Goal: Task Accomplishment & Management: Complete application form

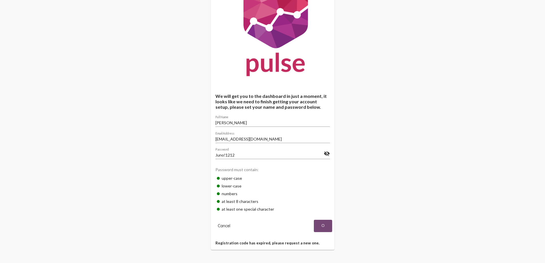
click at [318, 225] on button at bounding box center [323, 226] width 18 height 12
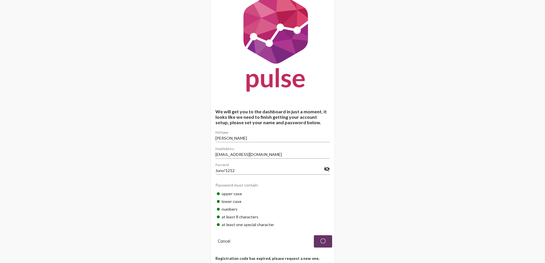
scroll to position [39, 0]
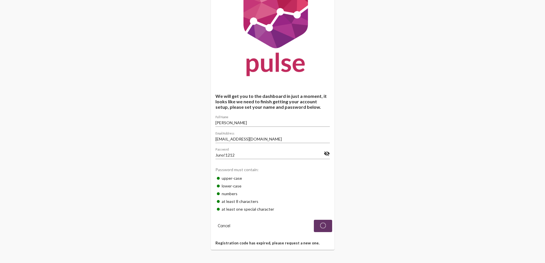
click at [283, 245] on mat-card "We will get you to the dashboard in just a moment, it looks like we need to fin…" at bounding box center [272, 112] width 123 height 276
click at [227, 227] on span "Cancel" at bounding box center [224, 225] width 13 height 5
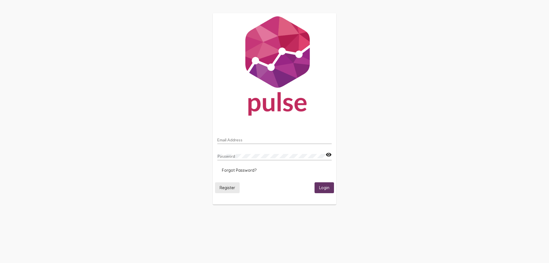
click at [229, 188] on span "Register" at bounding box center [227, 187] width 15 height 5
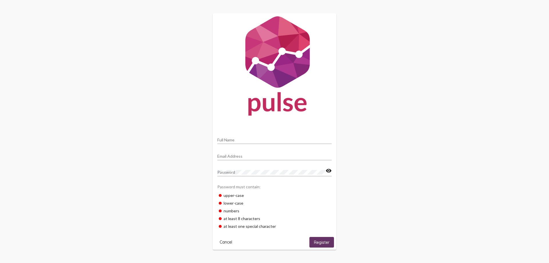
click at [281, 140] on input "Full Name" at bounding box center [274, 140] width 114 height 5
type input "[PERSON_NAME]"
type input "[EMAIL_ADDRESS][DOMAIN_NAME]"
click at [322, 241] on span "Register" at bounding box center [321, 242] width 15 height 5
